Goal: Task Accomplishment & Management: Use online tool/utility

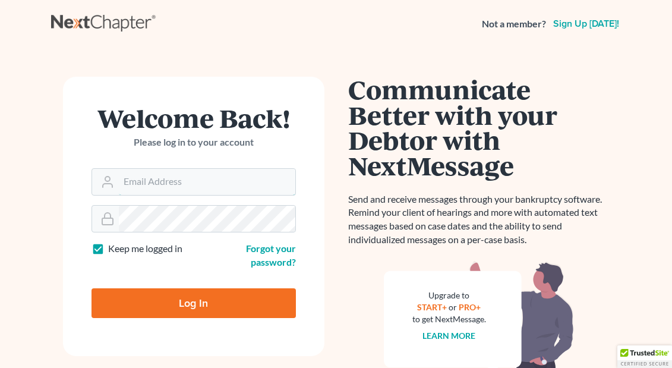
type input "attorneyforlife@aol.com"
click at [193, 301] on input "Log In" at bounding box center [193, 303] width 204 height 30
type input "Thinking..."
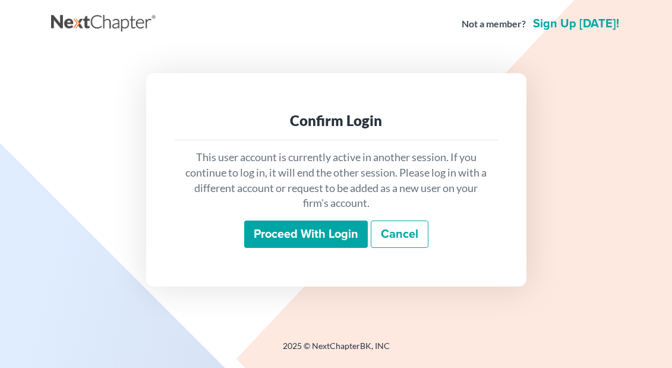
click at [333, 237] on input "Proceed with login" at bounding box center [306, 233] width 124 height 27
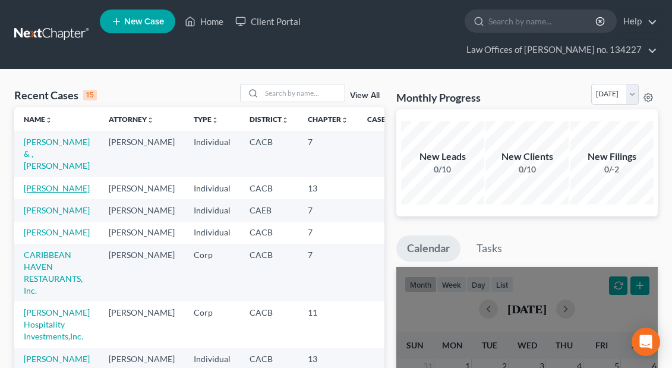
click at [48, 188] on link "[PERSON_NAME]" at bounding box center [57, 188] width 66 height 10
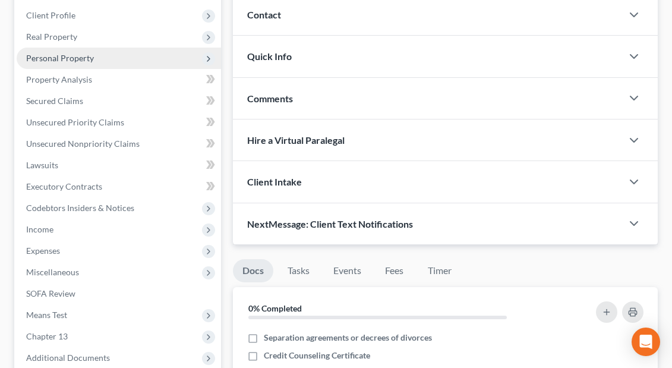
scroll to position [155, 0]
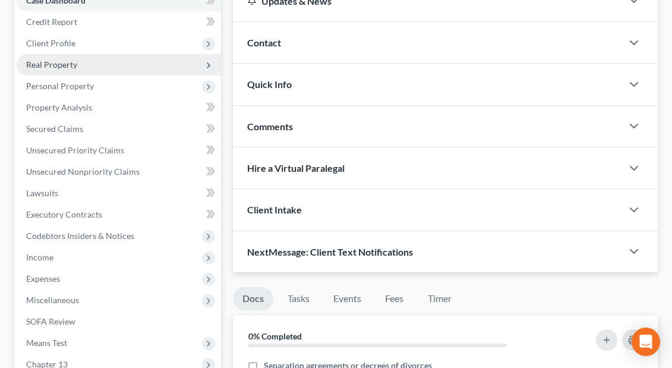
click at [59, 69] on span "Real Property" at bounding box center [119, 64] width 204 height 21
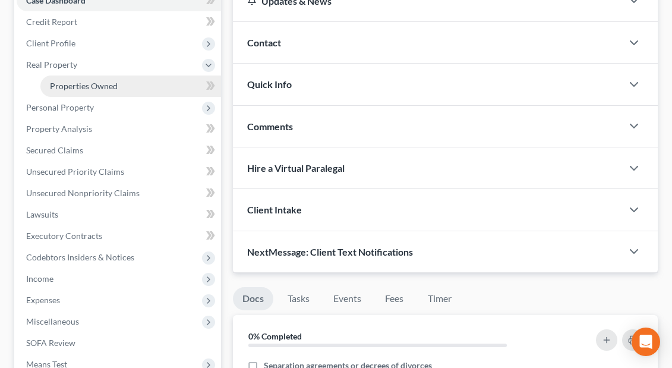
click at [72, 90] on span "Properties Owned" at bounding box center [84, 86] width 68 height 10
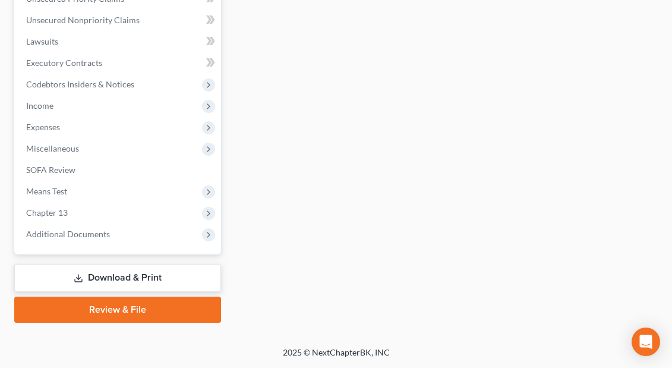
scroll to position [328, 0]
click at [104, 279] on link "Download & Print" at bounding box center [117, 278] width 207 height 28
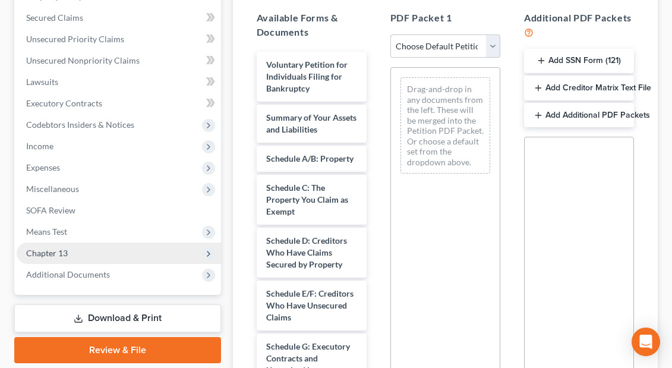
scroll to position [270, 0]
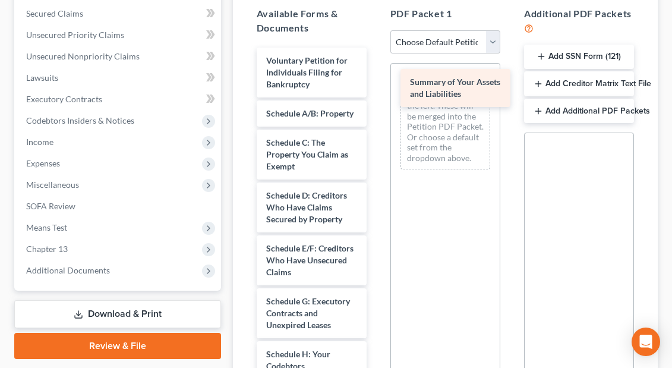
drag, startPoint x: 301, startPoint y: 124, endPoint x: 445, endPoint y: 93, distance: 147.0
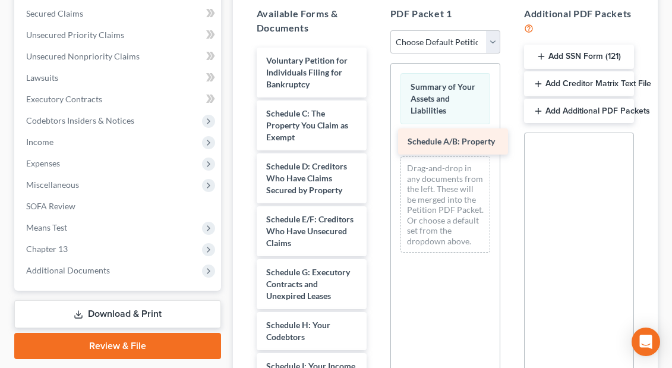
drag, startPoint x: 308, startPoint y: 110, endPoint x: 450, endPoint y: 138, distance: 144.2
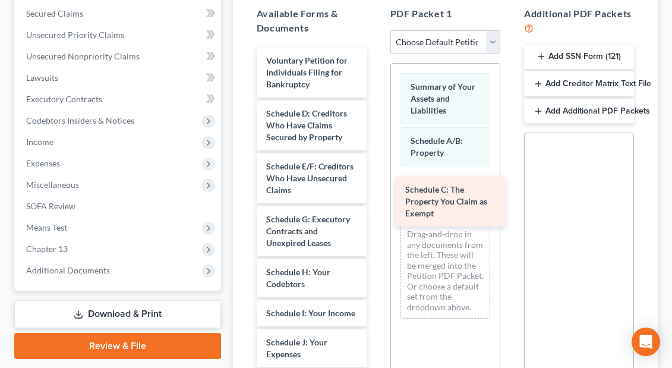
drag, startPoint x: 302, startPoint y: 131, endPoint x: 445, endPoint y: 204, distance: 160.2
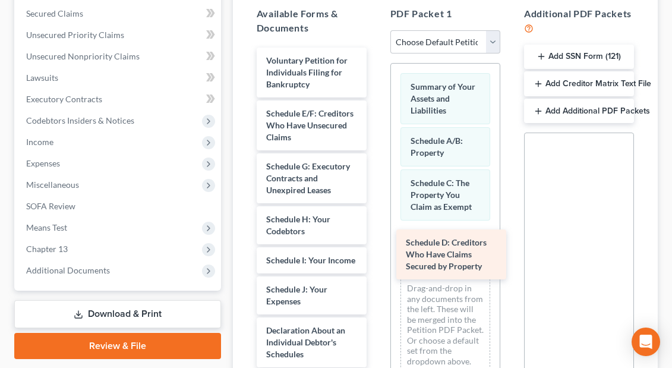
drag, startPoint x: 312, startPoint y: 121, endPoint x: 450, endPoint y: 242, distance: 183.0
click at [376, 242] on div "Schedule D: Creditors Who Have Claims Secured by Property Voluntary Petition fo…" at bounding box center [311, 354] width 129 height 613
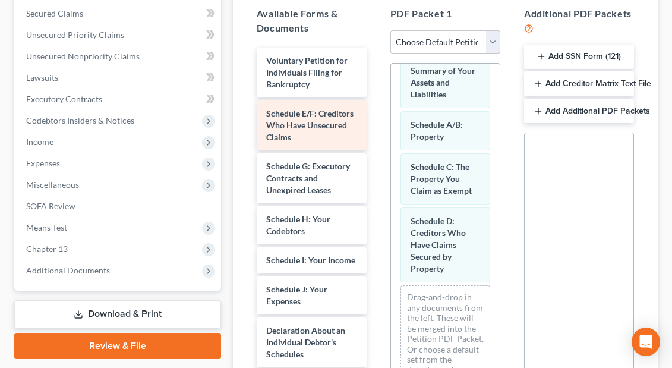
scroll to position [15, 0]
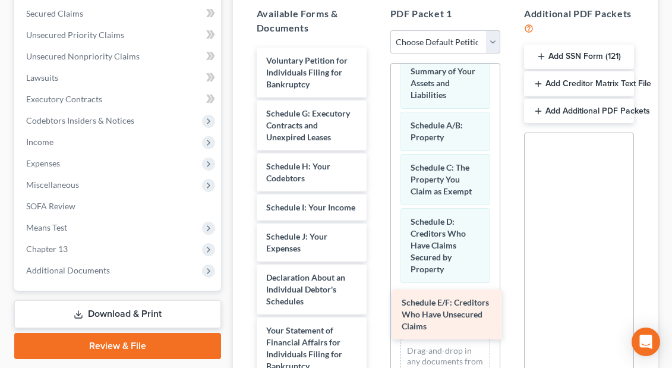
drag, startPoint x: 317, startPoint y: 120, endPoint x: 452, endPoint y: 309, distance: 232.4
click at [376, 309] on div "Schedule E/F: Creditors Who Have Unsecured Claims Voluntary Petition for Indivi…" at bounding box center [311, 328] width 129 height 560
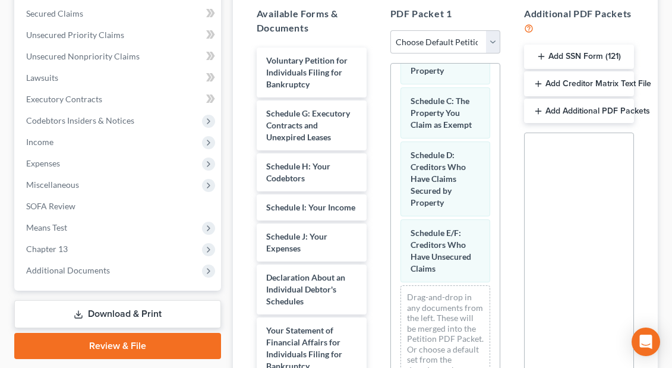
scroll to position [81, 0]
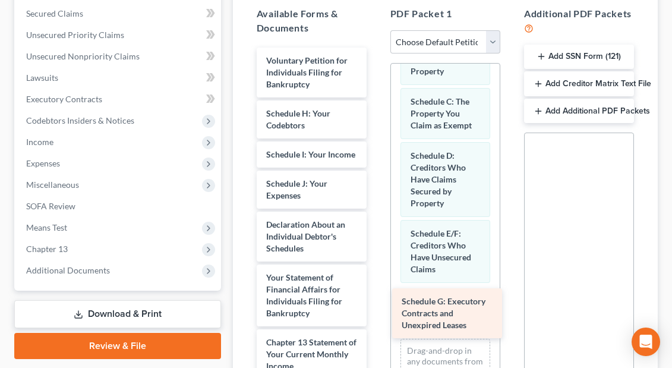
drag, startPoint x: 304, startPoint y: 129, endPoint x: 439, endPoint y: 317, distance: 231.9
click at [376, 317] on div "Schedule G: Executory Contracts and Unexpired Leases Voluntary Petition for Ind…" at bounding box center [311, 301] width 129 height 507
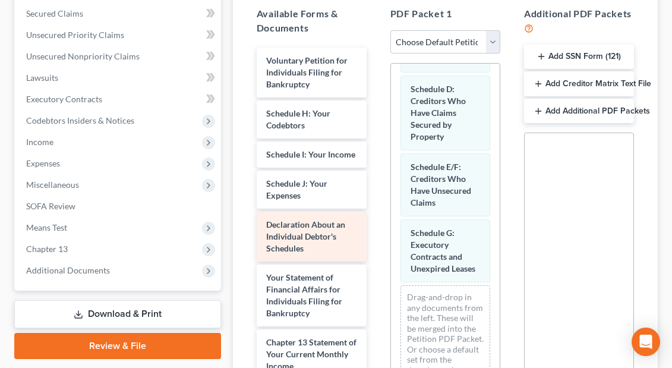
scroll to position [147, 0]
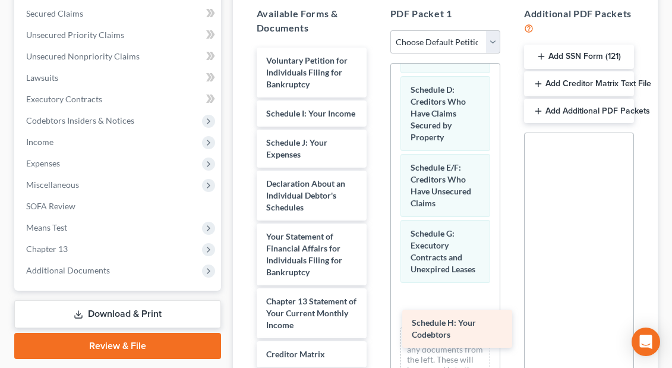
drag, startPoint x: 300, startPoint y: 116, endPoint x: 444, endPoint y: 312, distance: 243.0
click at [376, 312] on div "Schedule H: Your Codebtors Voluntary Petition for Individuals Filing for Bankru…" at bounding box center [311, 281] width 129 height 466
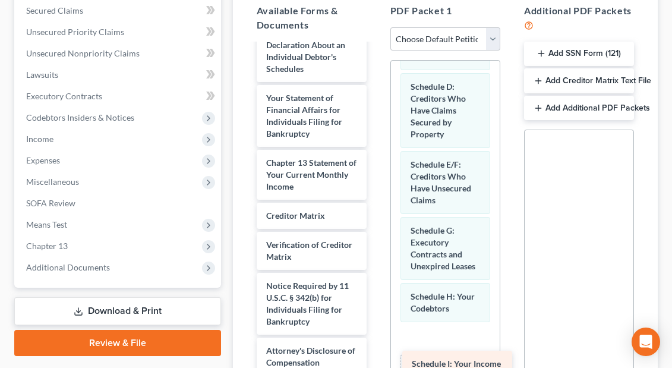
scroll to position [113, 0]
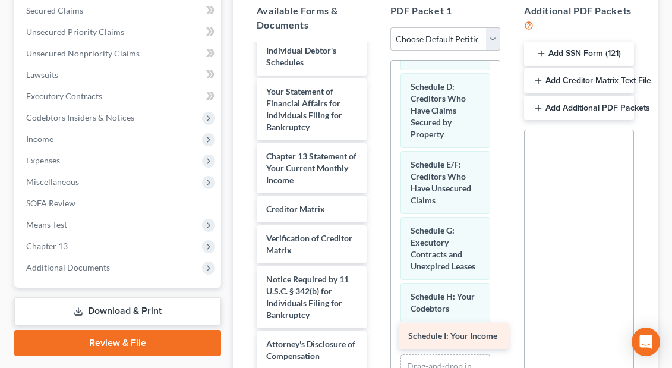
drag, startPoint x: 302, startPoint y: 114, endPoint x: 444, endPoint y: 337, distance: 264.1
click at [376, 337] on div "Schedule I: Your Income Voluntary Petition for Individuals Filing for Bankruptc…" at bounding box center [311, 150] width 129 height 437
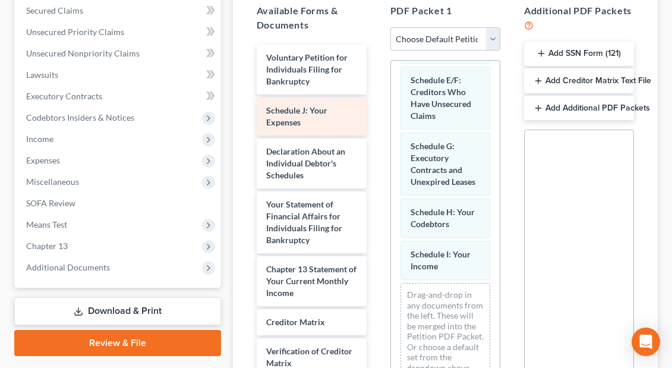
scroll to position [0, 0]
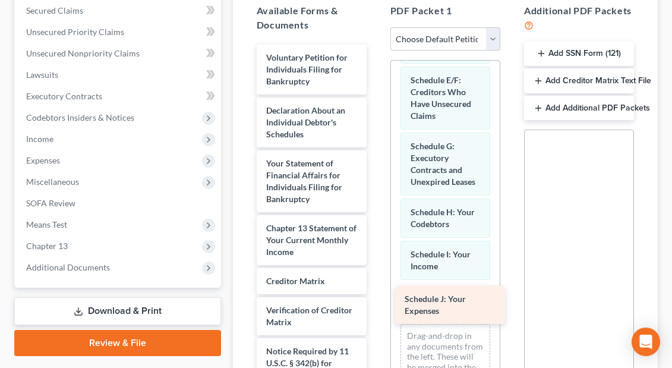
drag, startPoint x: 306, startPoint y: 115, endPoint x: 444, endPoint y: 304, distance: 234.1
click at [376, 304] on div "Schedule J: Your Expenses Voluntary Petition for Individuals Filing for Bankrup…" at bounding box center [311, 243] width 129 height 396
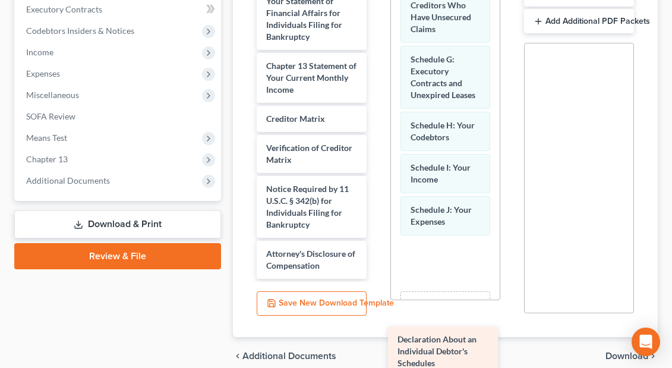
scroll to position [381, 0]
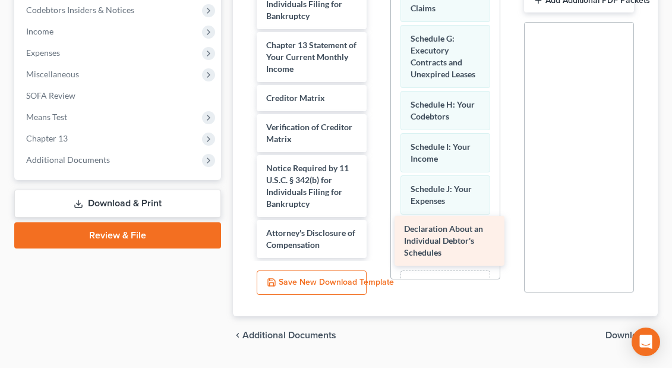
drag, startPoint x: 308, startPoint y: 119, endPoint x: 445, endPoint y: 238, distance: 181.9
click at [376, 238] on div "Declaration About an Individual Debtor's Schedules Voluntary Petition for Indiv…" at bounding box center [311, 85] width 129 height 343
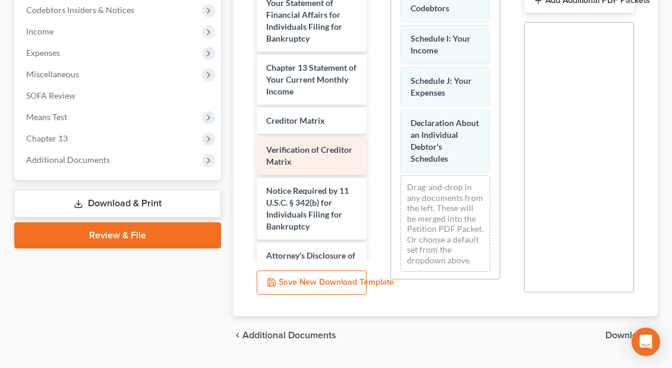
scroll to position [339, 0]
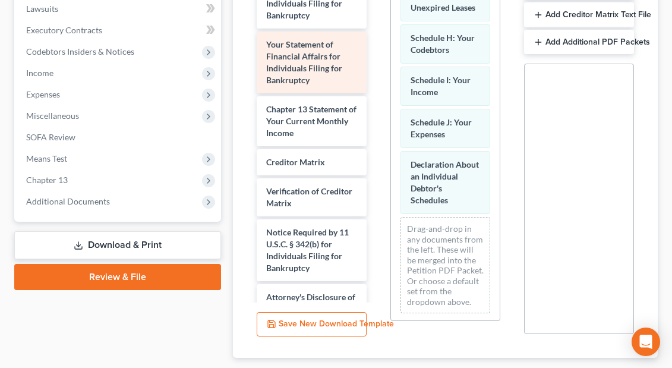
click at [287, 62] on span "Your Statement of Financial Affairs for Individuals Filing for Bankruptcy" at bounding box center [304, 62] width 76 height 46
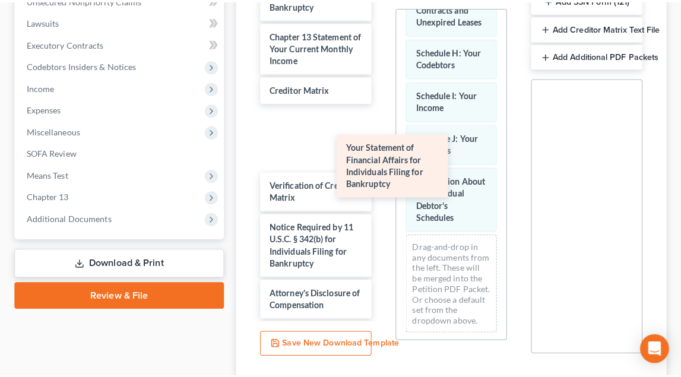
scroll to position [0, 0]
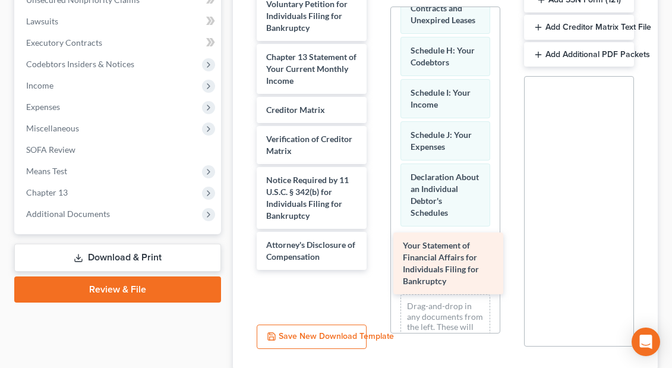
drag, startPoint x: 289, startPoint y: 64, endPoint x: 426, endPoint y: 275, distance: 252.0
click at [376, 270] on div "Your Statement of Financial Affairs for Individuals Filing for Bankruptcy Volun…" at bounding box center [311, 130] width 129 height 279
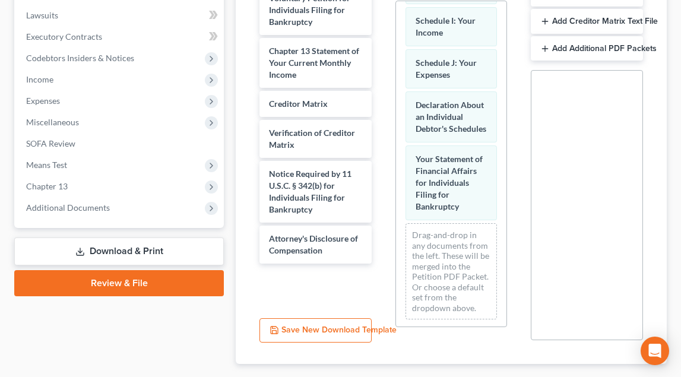
scroll to position [347, 0]
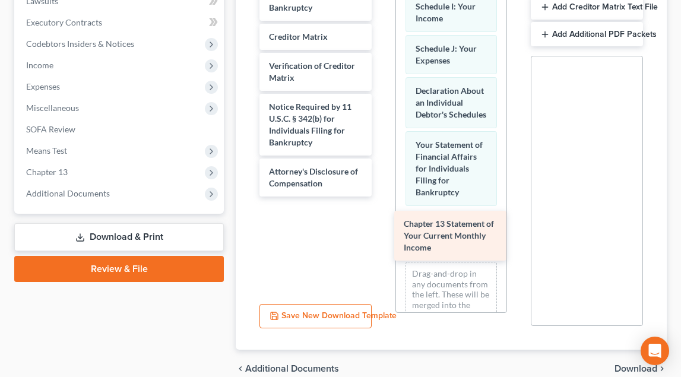
drag, startPoint x: 314, startPoint y: 41, endPoint x: 450, endPoint y: 229, distance: 231.8
click at [381, 197] on div "Chapter 13 Statement of Your Current Monthly Income Voluntary Petition for Indi…" at bounding box center [315, 84] width 131 height 226
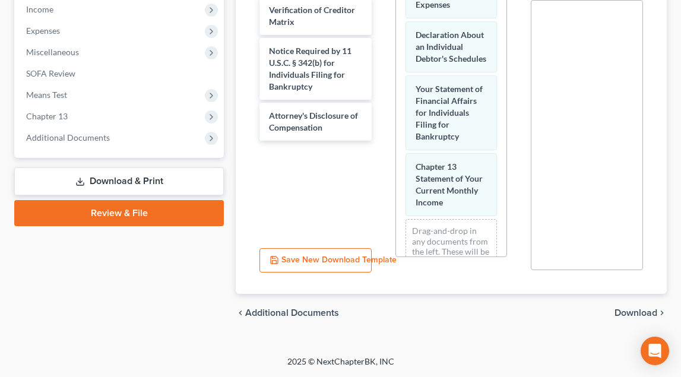
click at [651, 314] on span "Download" at bounding box center [636, 313] width 43 height 10
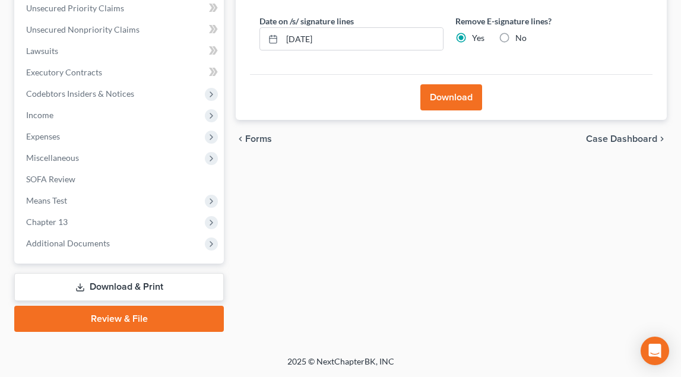
scroll to position [297, 0]
click at [449, 97] on button "Download" at bounding box center [451, 97] width 62 height 26
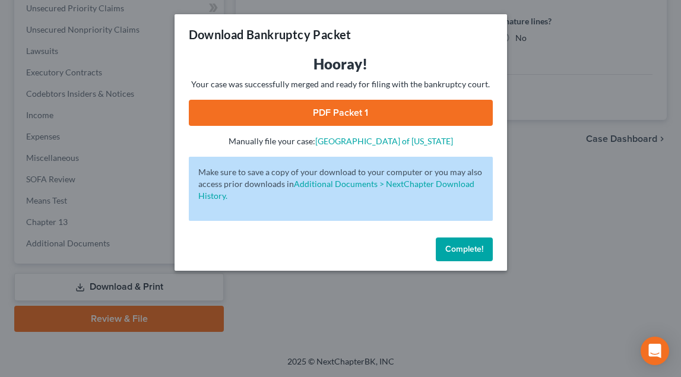
click at [423, 108] on link "PDF Packet 1" at bounding box center [341, 113] width 304 height 26
